Goal: Navigation & Orientation: Find specific page/section

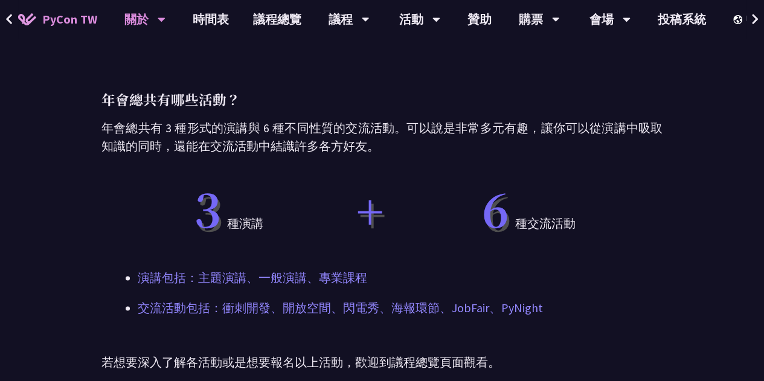
scroll to position [528, 0]
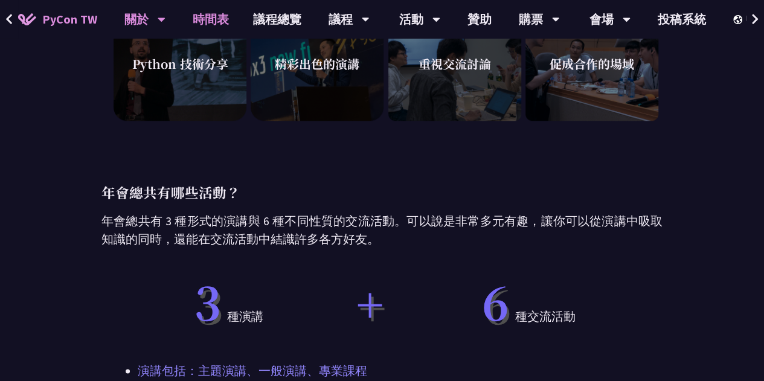
click at [222, 16] on link "時間表" at bounding box center [210, 19] width 60 height 39
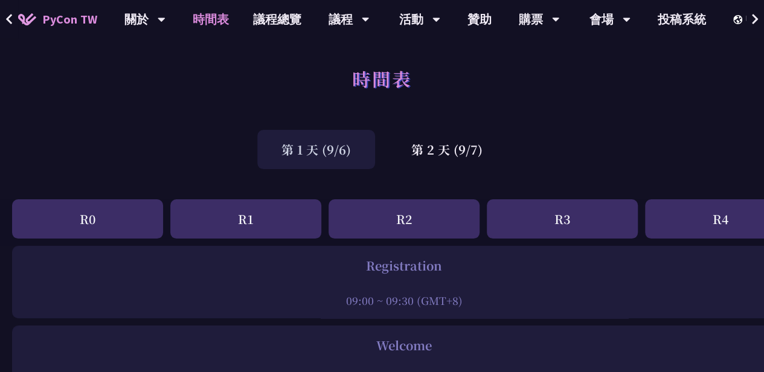
click at [262, 219] on div "R1" at bounding box center [245, 218] width 151 height 39
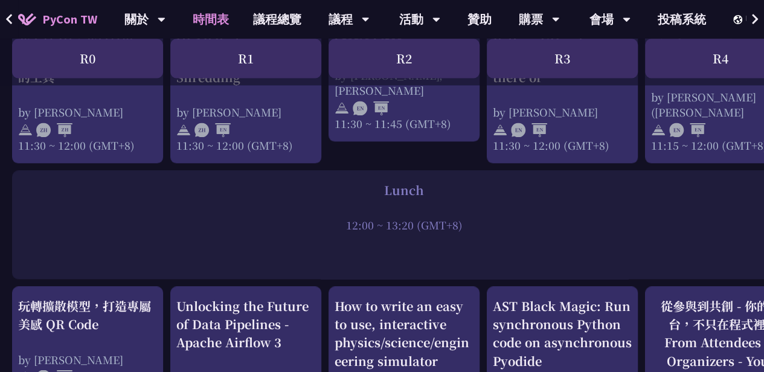
scroll to position [966, 0]
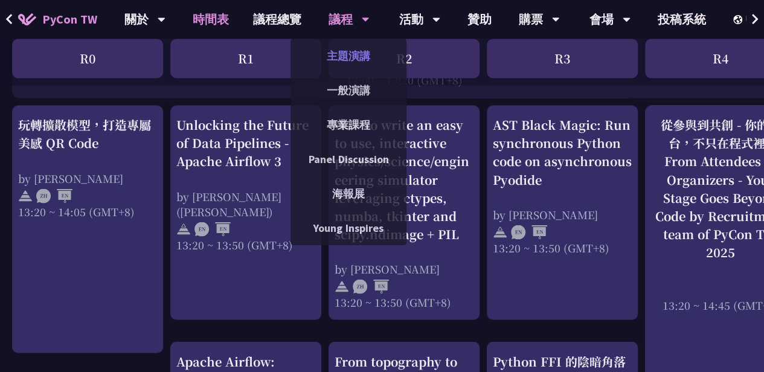
click at [342, 58] on link "主題演講" at bounding box center [348, 56] width 116 height 28
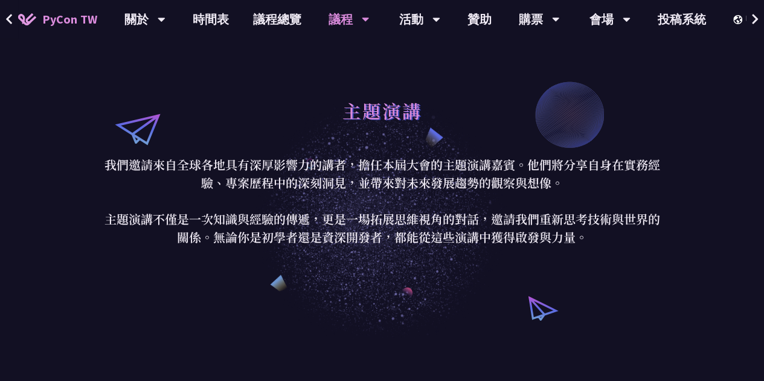
click at [81, 14] on span "PyCon TW" at bounding box center [69, 19] width 55 height 18
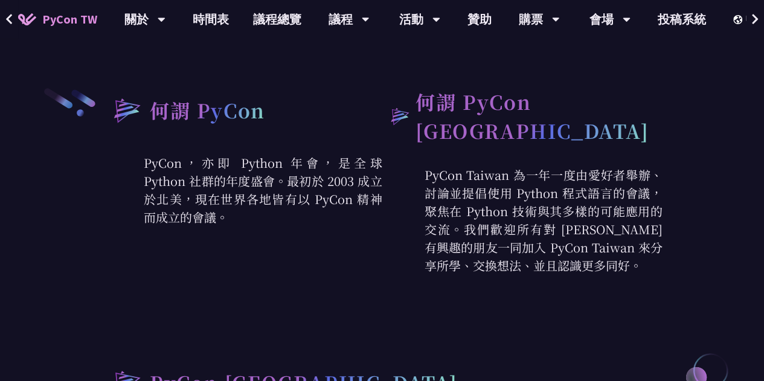
scroll to position [423, 0]
